Goal: Task Accomplishment & Management: Use online tool/utility

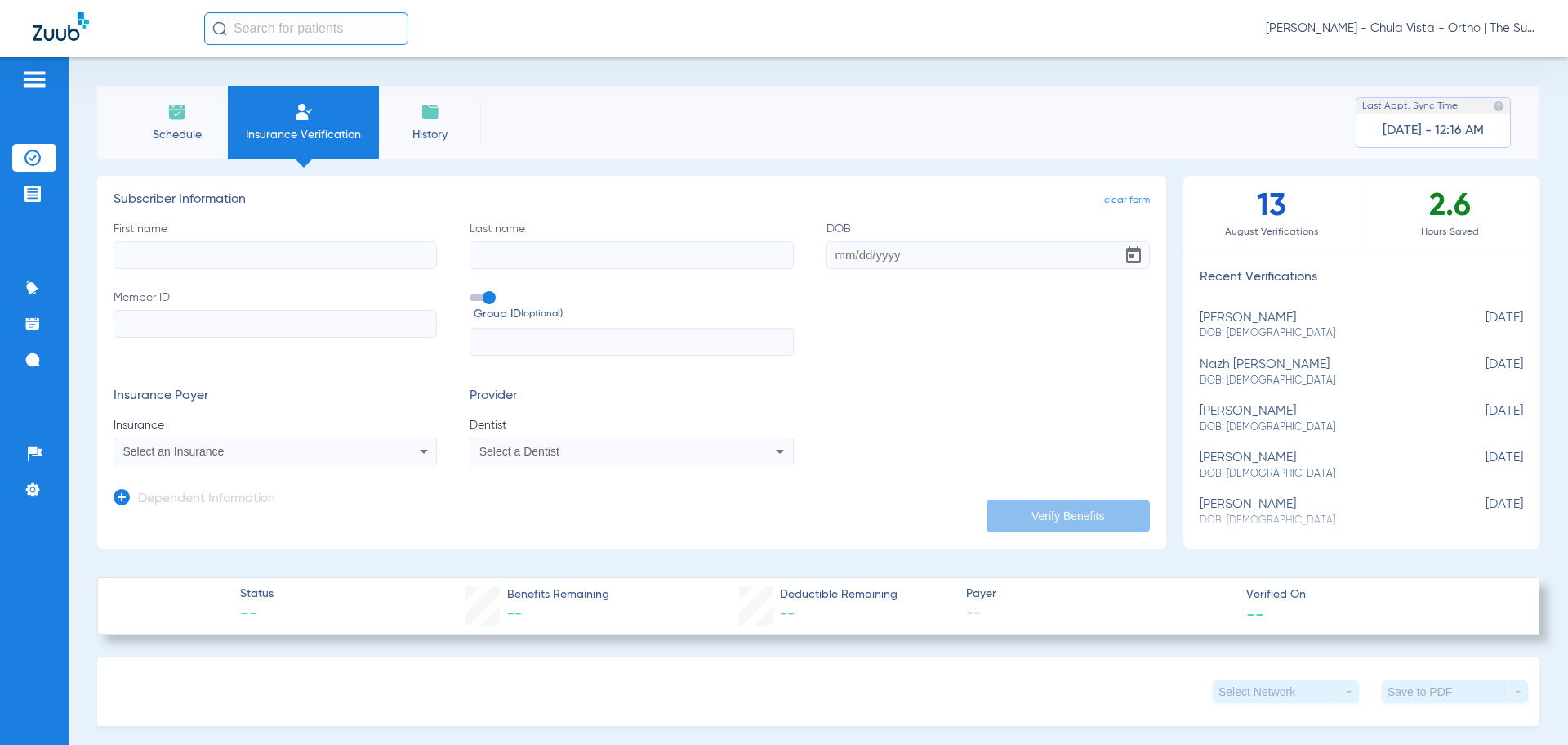
click at [239, 25] on input "text" at bounding box center [307, 28] width 205 height 32
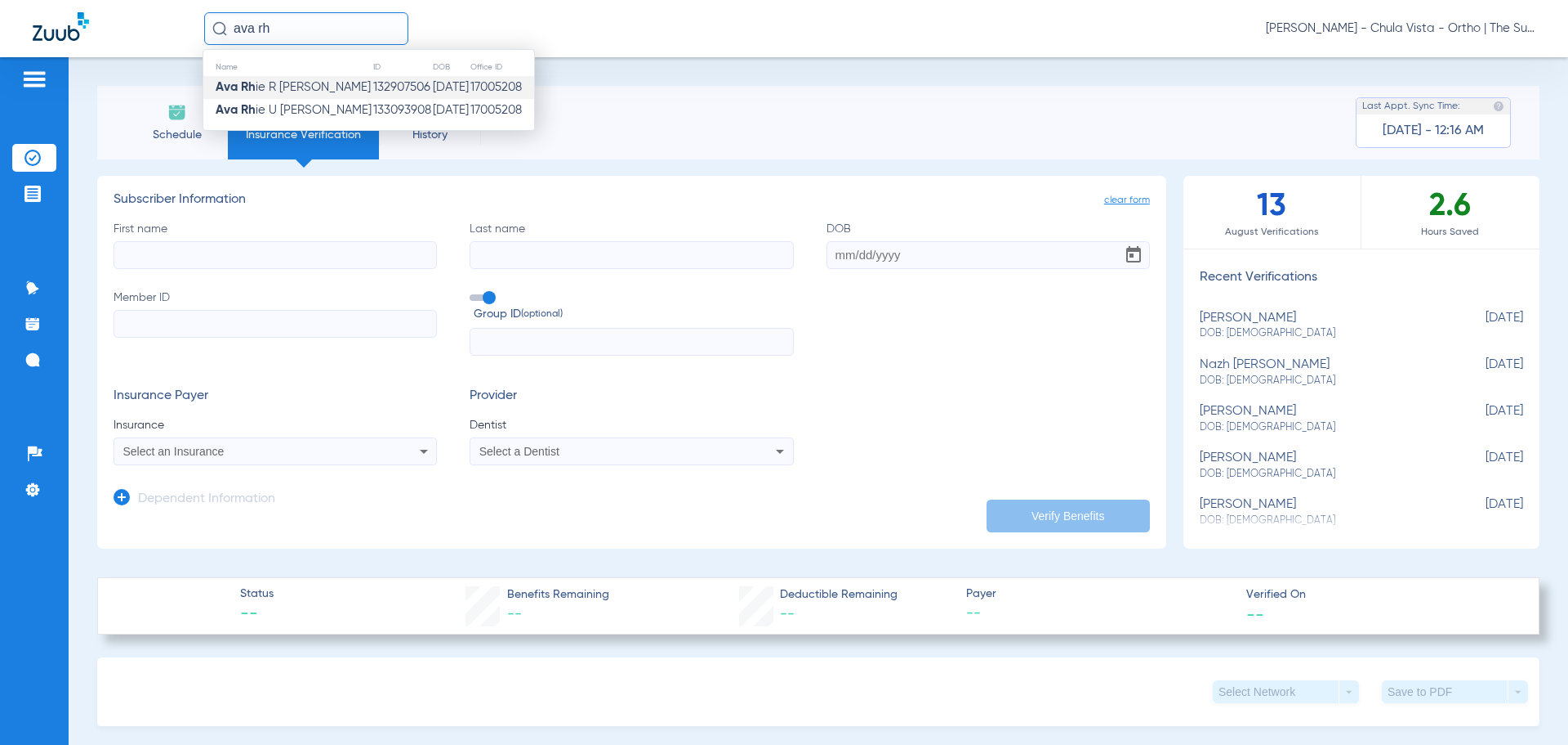
type input "ava rh"
click at [432, 80] on td "[DATE]" at bounding box center [451, 87] width 37 height 23
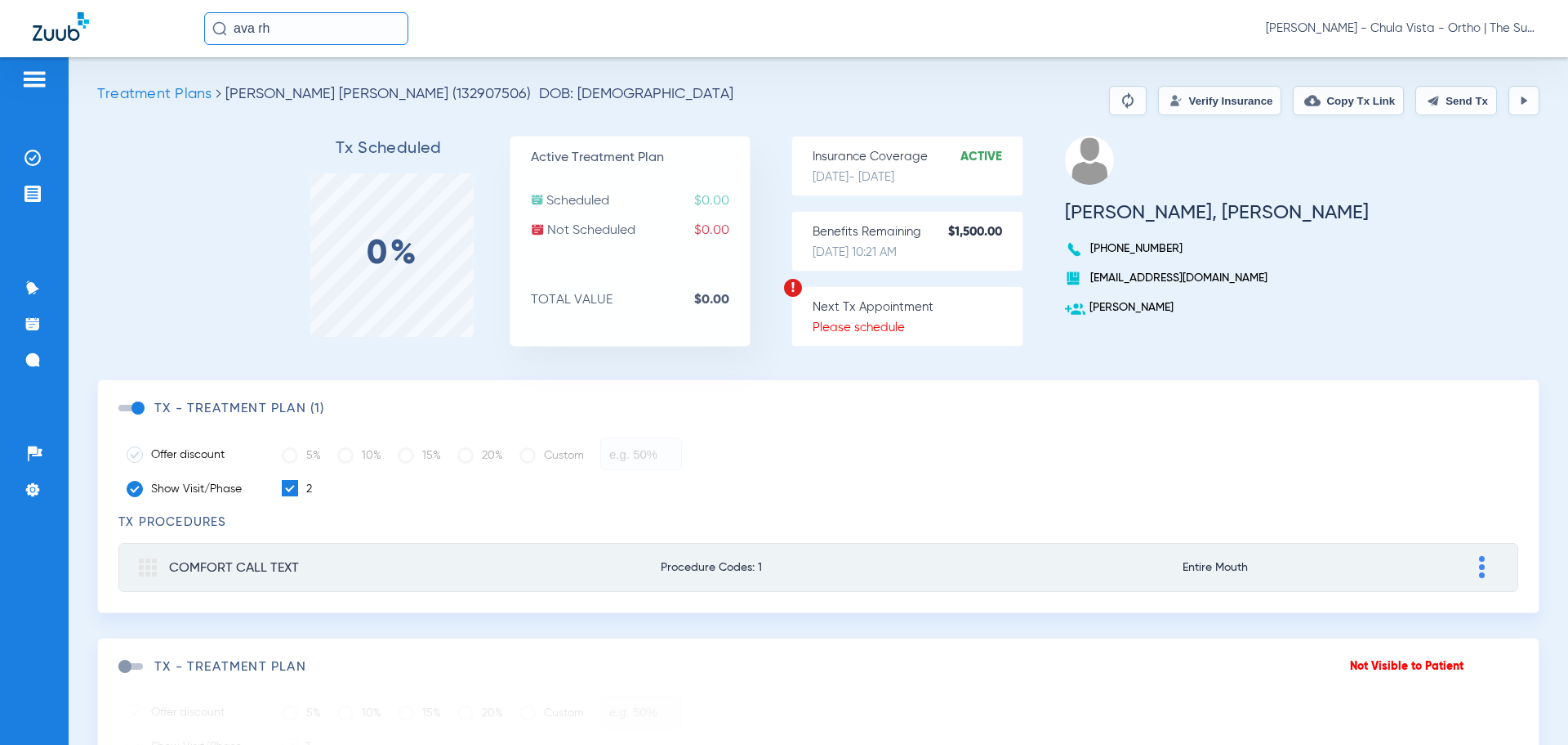
click at [1197, 106] on button "Verify Insurance" at bounding box center [1220, 100] width 123 height 30
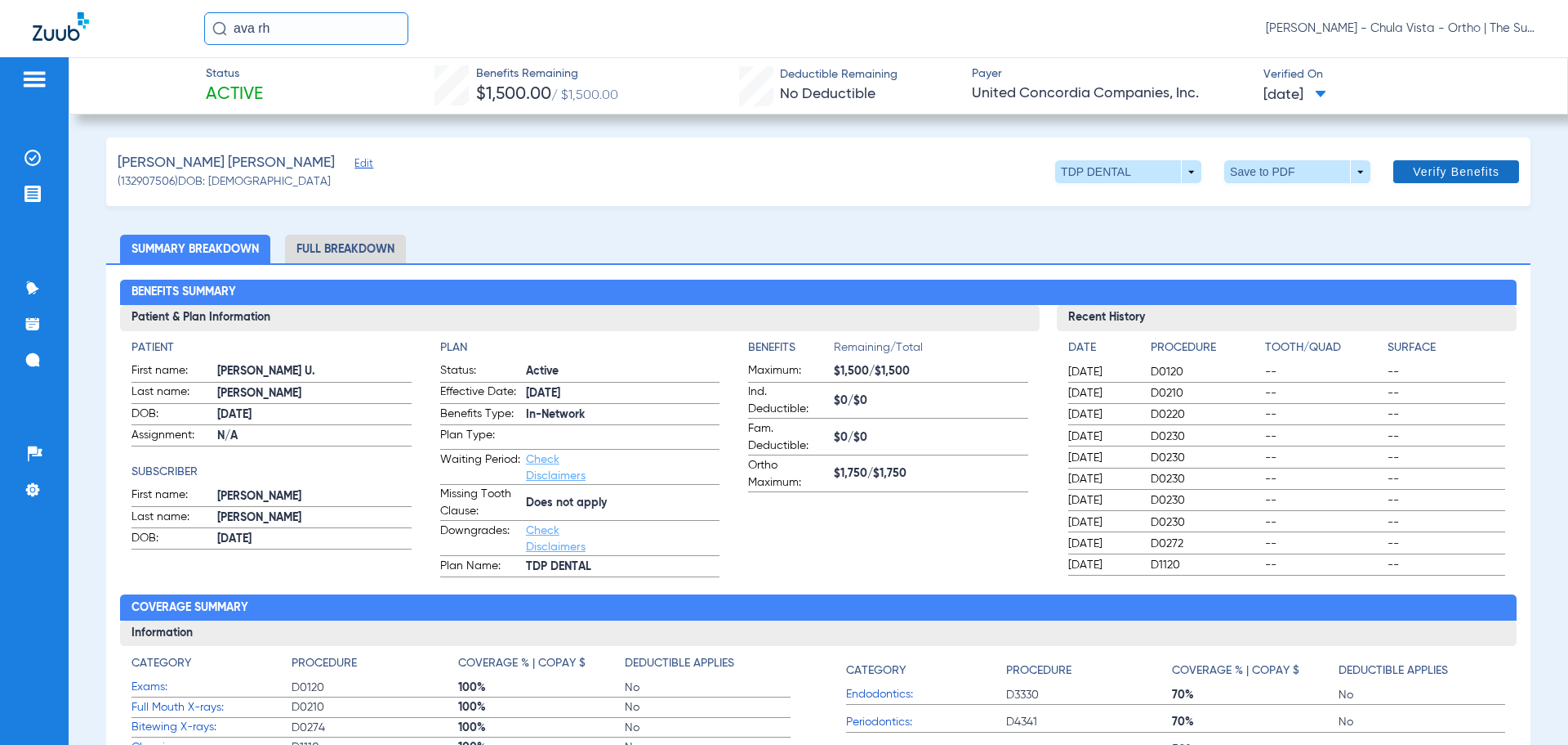
click at [1417, 178] on span "Verify Benefits" at bounding box center [1457, 171] width 87 height 13
drag, startPoint x: 911, startPoint y: 473, endPoint x: 832, endPoint y: 474, distance: 79.0
click at [834, 474] on span "$1,750/$1,750" at bounding box center [931, 473] width 194 height 17
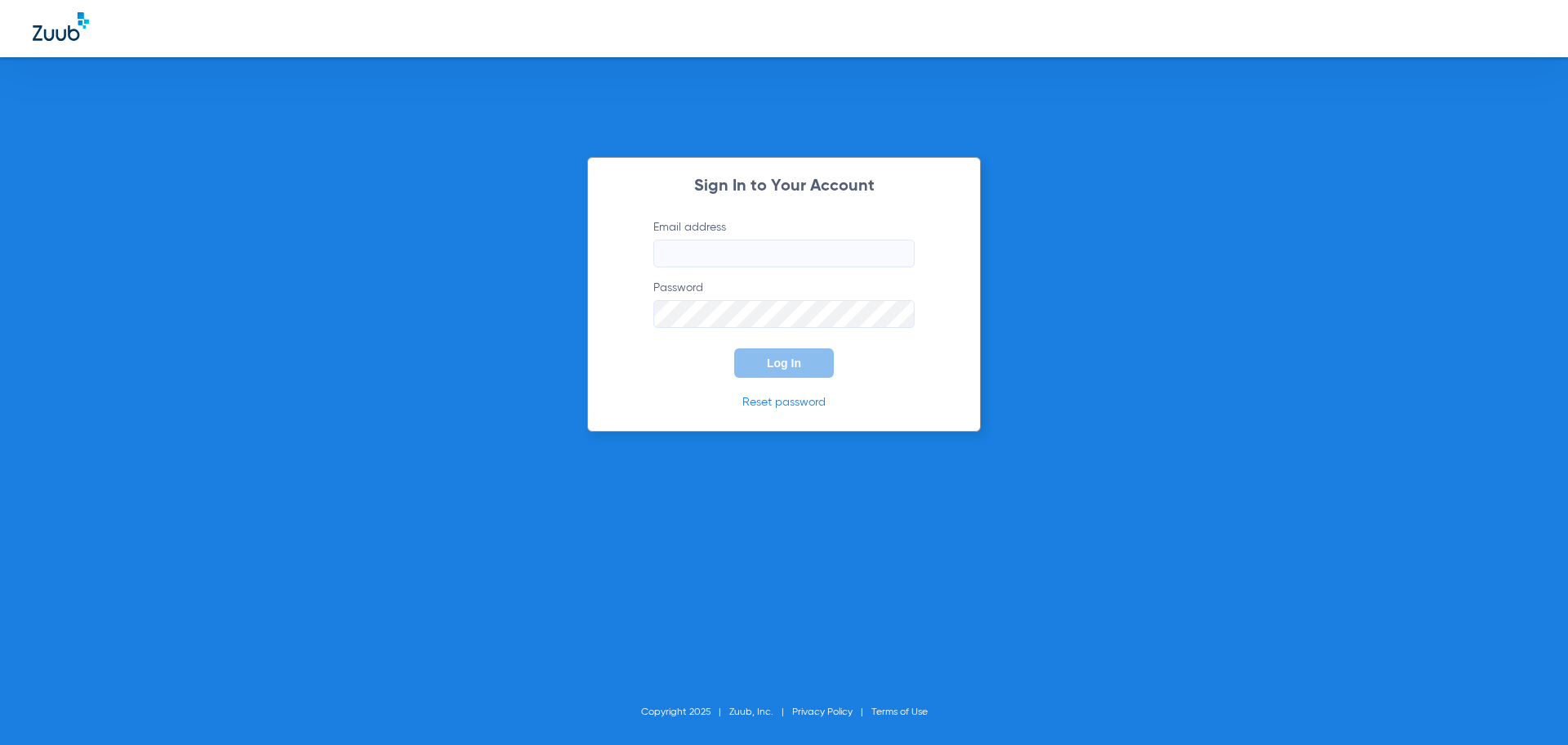
type input "[EMAIL_ADDRESS][DOMAIN_NAME]"
